Goal: Task Accomplishment & Management: Complete application form

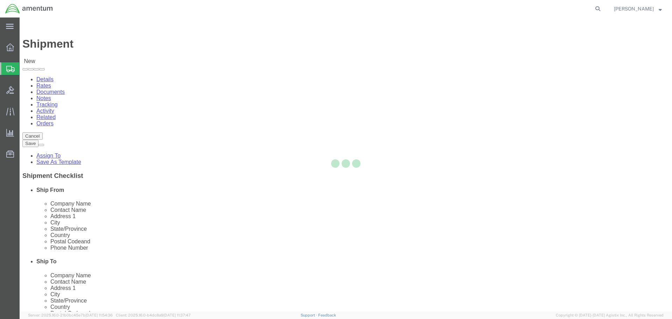
click at [386, 165] on div at bounding box center [346, 165] width 653 height 294
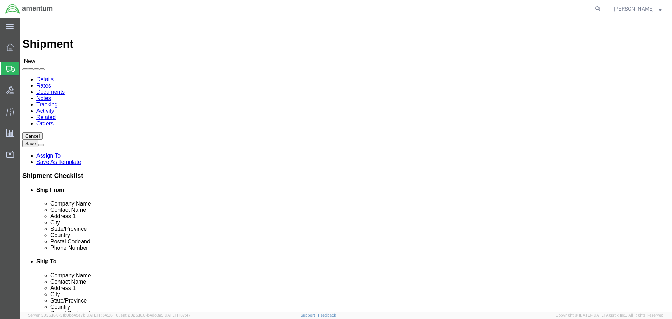
select select
click input "text"
type input "NORMA"
